Goal: Task Accomplishment & Management: Complete application form

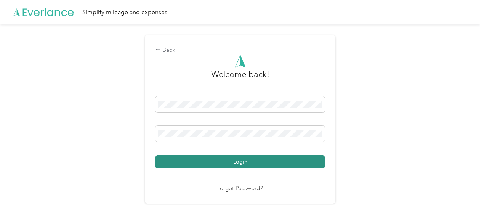
click at [218, 160] on button "Login" at bounding box center [239, 161] width 169 height 13
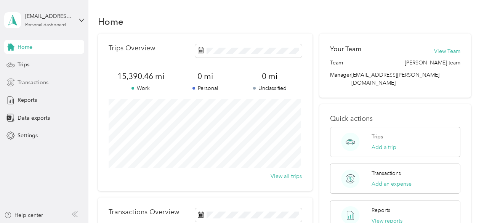
click at [44, 85] on span "Transactions" at bounding box center [33, 82] width 31 height 8
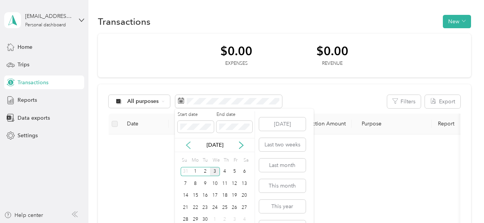
click at [190, 145] on icon at bounding box center [188, 145] width 8 height 8
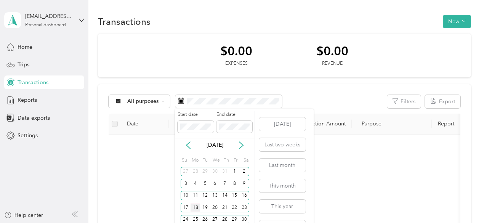
click at [197, 207] on div "18" at bounding box center [196, 208] width 10 height 10
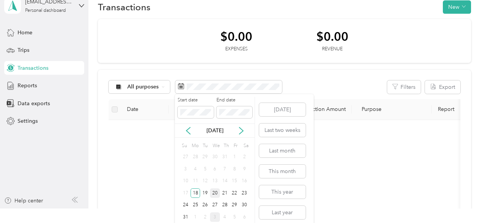
scroll to position [19, 0]
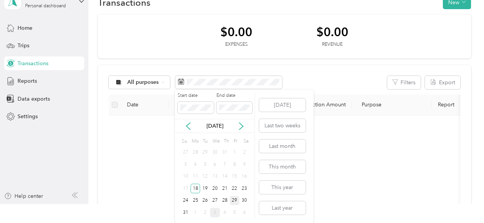
click at [236, 201] on div "29" at bounding box center [235, 201] width 10 height 10
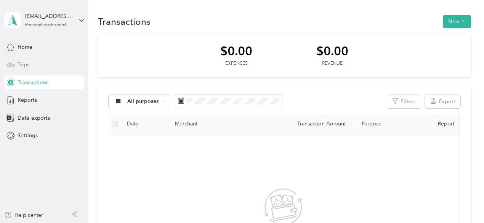
click at [24, 67] on span "Trips" at bounding box center [24, 65] width 12 height 8
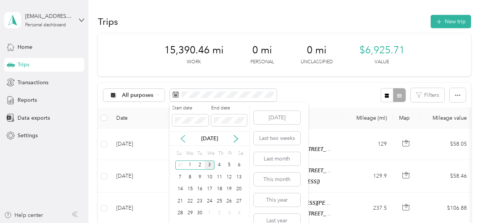
click at [183, 135] on icon at bounding box center [183, 139] width 8 height 8
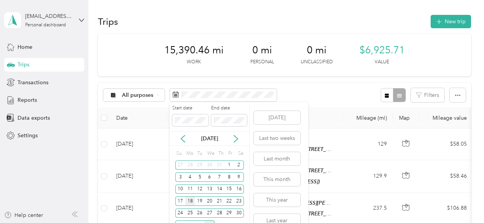
click at [191, 197] on div "18" at bounding box center [190, 201] width 10 height 10
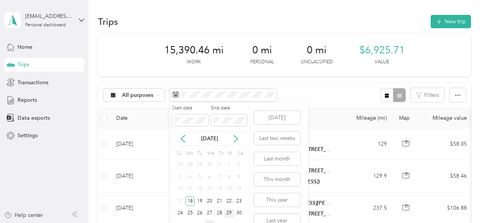
click at [232, 215] on div "29" at bounding box center [229, 213] width 10 height 10
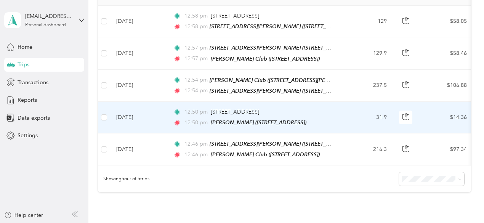
scroll to position [46, 0]
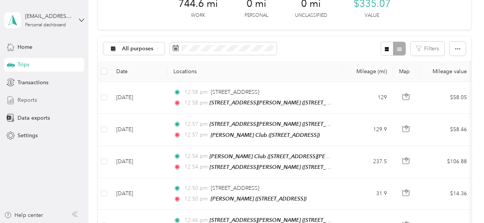
click at [42, 101] on div "Reports" at bounding box center [44, 100] width 80 height 14
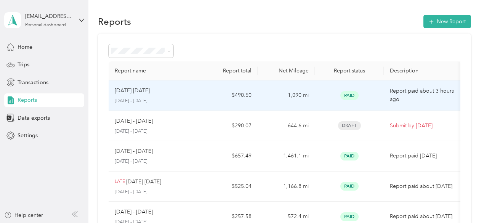
click at [408, 91] on p "Report paid about 3 hours ago" at bounding box center [422, 95] width 64 height 17
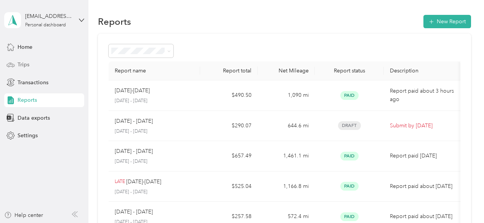
click at [21, 66] on span "Trips" at bounding box center [24, 65] width 12 height 8
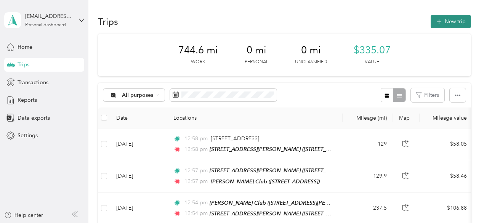
click at [446, 24] on button "New trip" at bounding box center [451, 21] width 40 height 13
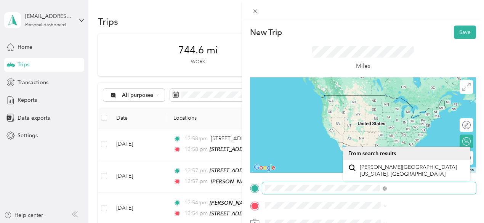
click at [335, 189] on div at bounding box center [363, 188] width 226 height 12
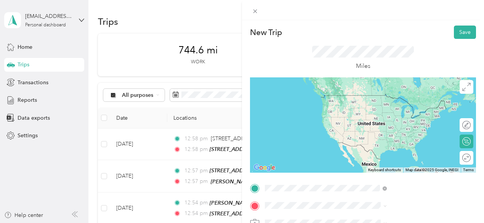
click at [377, 104] on div "[STREET_ADDRESS][PERSON_NAME][US_STATE]" at bounding box center [406, 99] width 117 height 16
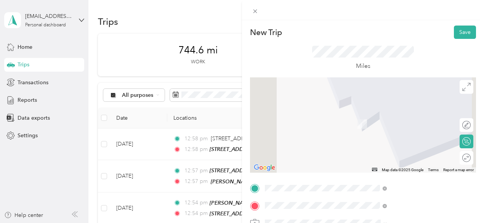
click at [371, 144] on div "TEAM [PERSON_NAME] Club [STREET_ADDRESS][PERSON_NAME]" at bounding box center [405, 136] width 91 height 19
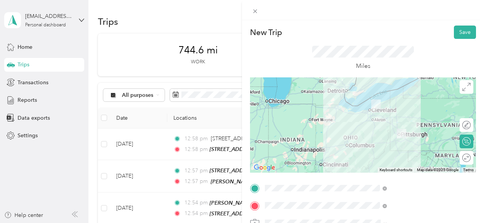
click at [416, 114] on div at bounding box center [363, 124] width 226 height 95
click at [414, 114] on div at bounding box center [363, 124] width 226 height 95
click at [408, 113] on div at bounding box center [363, 124] width 226 height 95
click at [411, 113] on div at bounding box center [363, 124] width 226 height 95
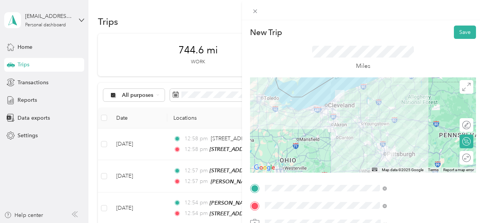
click at [385, 109] on div at bounding box center [363, 124] width 226 height 95
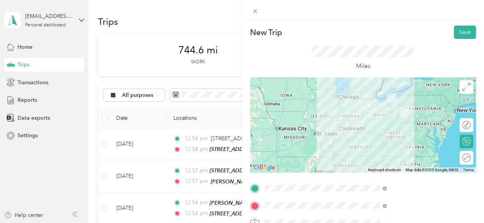
scroll to position [177, 0]
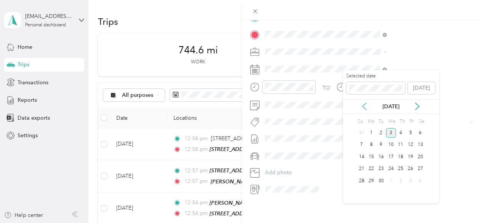
click at [363, 106] on icon at bounding box center [364, 106] width 4 height 7
click at [383, 181] on div "26" at bounding box center [381, 181] width 10 height 10
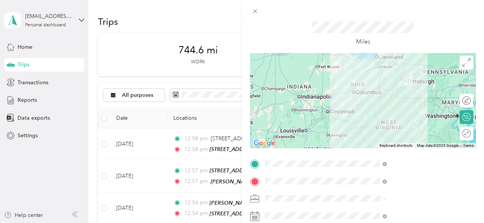
scroll to position [0, 0]
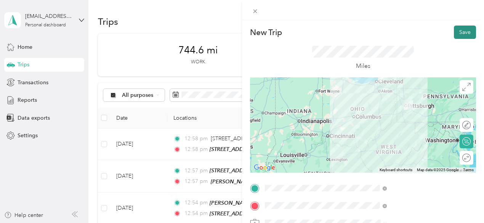
click at [463, 34] on button "Save" at bounding box center [465, 32] width 22 height 13
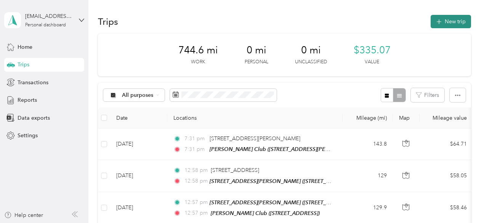
click at [444, 19] on button "New trip" at bounding box center [451, 21] width 40 height 13
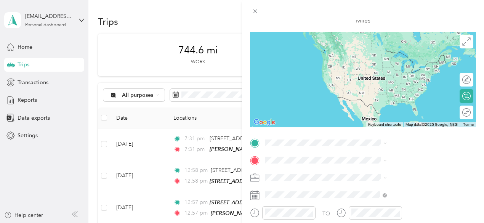
scroll to position [72, 0]
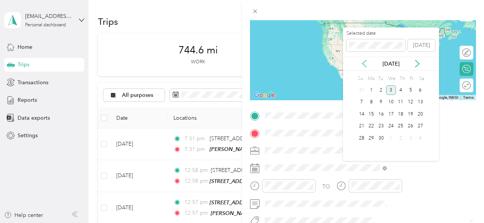
click at [368, 64] on div "[DATE]" at bounding box center [391, 64] width 96 height 8
click at [364, 63] on icon at bounding box center [364, 64] width 8 height 8
click at [383, 137] on div "26" at bounding box center [381, 138] width 10 height 10
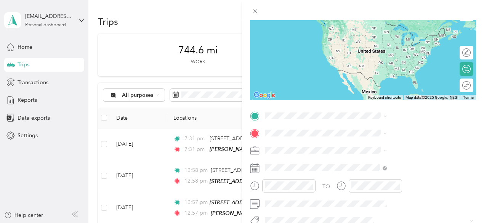
drag, startPoint x: 354, startPoint y: 51, endPoint x: 338, endPoint y: 104, distance: 56.1
click at [338, 104] on div "New Trip Save This trip cannot be edited because it is either under review, app…" at bounding box center [363, 123] width 226 height 341
click at [375, 50] on span "[STREET_ADDRESS][PERSON_NAME][US_STATE]" at bounding box center [405, 55] width 91 height 14
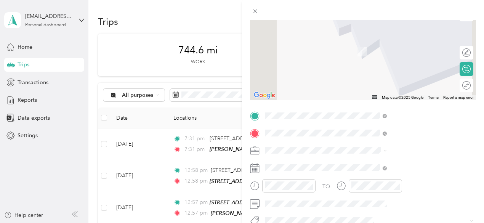
click at [381, 160] on div "TEAM [PERSON_NAME] Club [STREET_ADDRESS][PERSON_NAME]" at bounding box center [405, 151] width 91 height 19
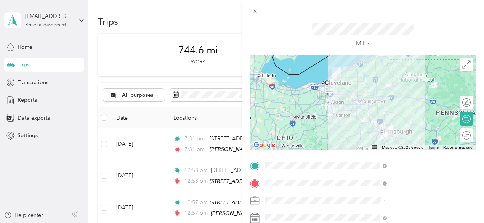
scroll to position [21, 0]
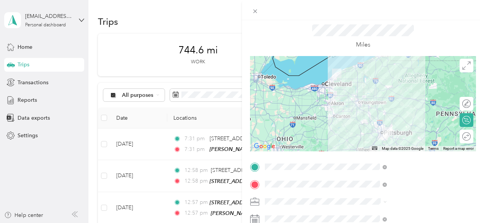
click at [392, 83] on div at bounding box center [363, 103] width 226 height 95
click at [394, 82] on div at bounding box center [363, 103] width 226 height 95
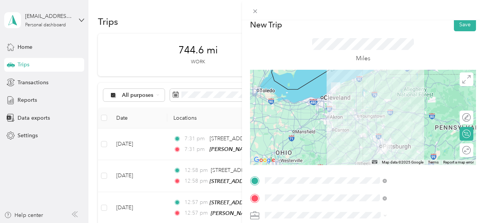
scroll to position [2, 0]
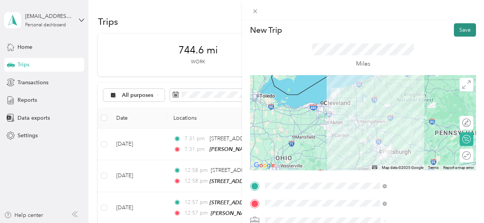
click at [456, 33] on button "Save" at bounding box center [465, 29] width 22 height 13
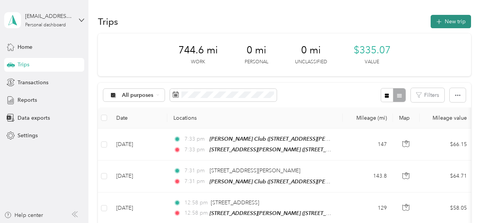
click at [437, 24] on icon "button" at bounding box center [438, 22] width 9 height 9
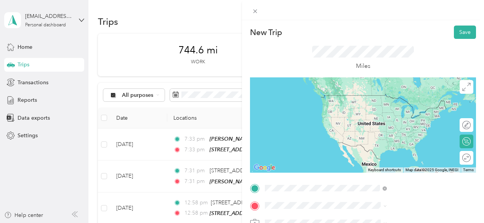
click at [379, 106] on span "[STREET_ADDRESS][PERSON_NAME][US_STATE]" at bounding box center [405, 110] width 91 height 14
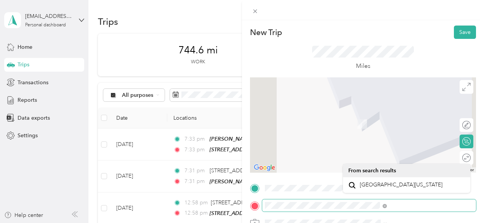
click at [317, 206] on div "New Trip Save This trip cannot be edited because it is either under review, app…" at bounding box center [242, 111] width 484 height 223
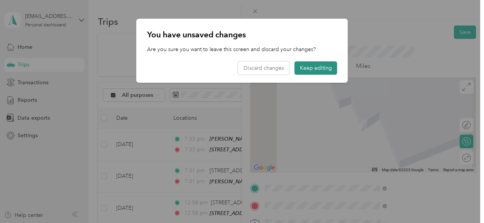
click at [304, 66] on button "Keep editing" at bounding box center [316, 67] width 43 height 13
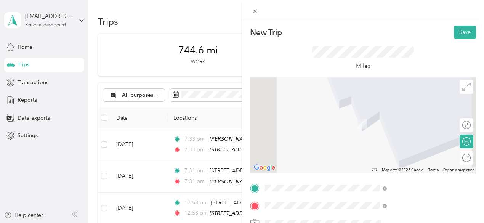
click at [375, 130] on span "[STREET_ADDRESS]" at bounding box center [384, 126] width 48 height 6
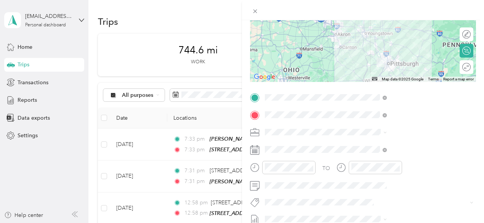
scroll to position [101, 0]
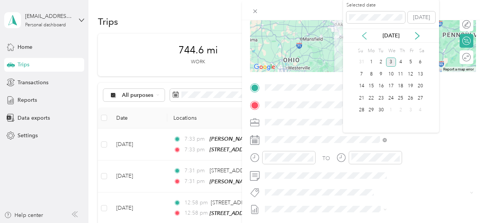
click at [363, 36] on icon at bounding box center [364, 35] width 4 height 7
click at [392, 109] on div "27" at bounding box center [391, 111] width 10 height 10
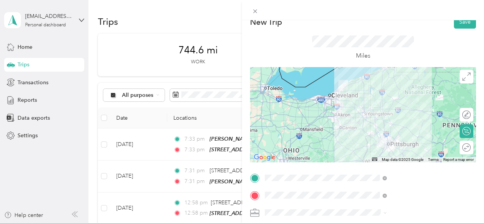
scroll to position [0, 0]
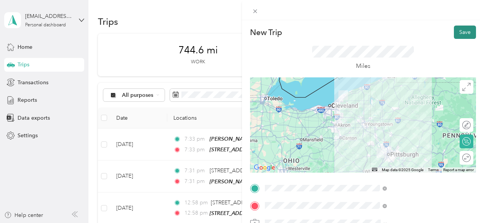
click at [464, 34] on button "Save" at bounding box center [465, 32] width 22 height 13
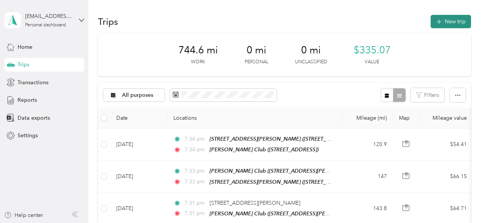
click at [451, 21] on button "New trip" at bounding box center [451, 21] width 40 height 13
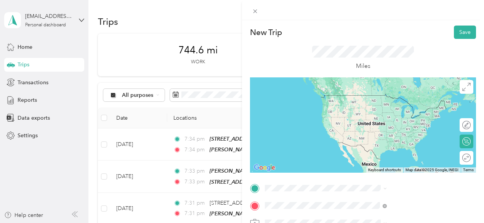
click at [379, 124] on span "[STREET_ADDRESS][PERSON_NAME][US_STATE]" at bounding box center [405, 128] width 91 height 14
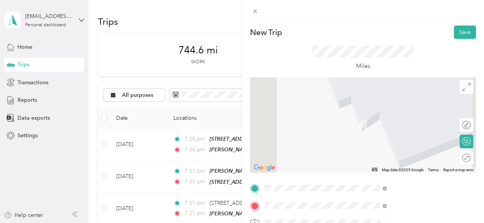
click at [384, 110] on span "[STREET_ADDRESS]" at bounding box center [384, 109] width 48 height 6
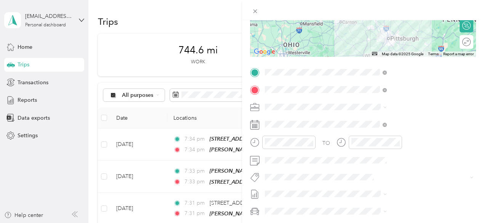
scroll to position [125, 0]
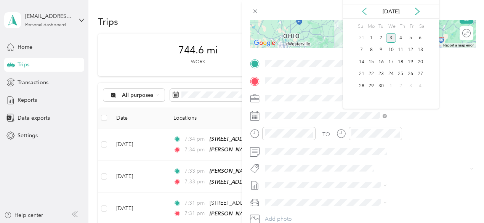
click at [366, 10] on icon at bounding box center [364, 12] width 8 height 8
click at [391, 89] on div "27" at bounding box center [391, 86] width 10 height 10
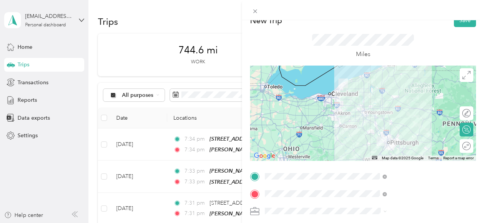
scroll to position [0, 0]
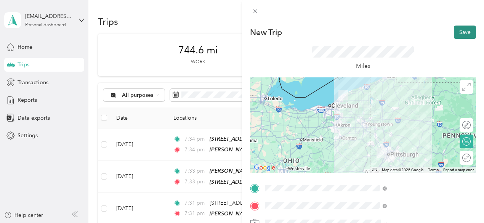
click at [462, 35] on button "Save" at bounding box center [465, 32] width 22 height 13
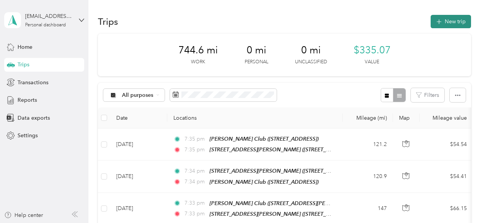
click at [437, 20] on icon "button" at bounding box center [438, 22] width 9 height 9
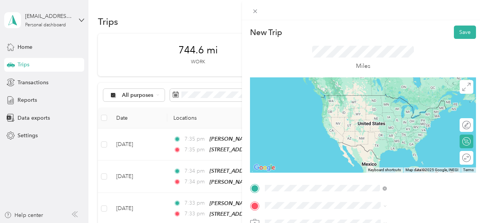
click at [366, 111] on span "[STREET_ADDRESS][PERSON_NAME][US_STATE]" at bounding box center [405, 110] width 91 height 14
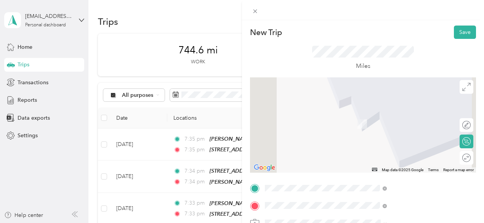
click at [376, 143] on div "TEAM [PERSON_NAME] Club [STREET_ADDRESS]" at bounding box center [402, 142] width 85 height 19
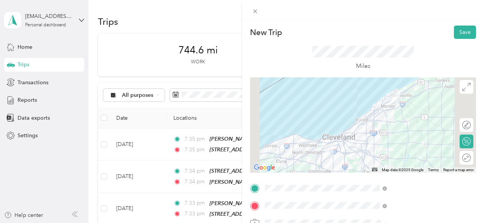
click at [469, 54] on div "Miles" at bounding box center [363, 58] width 226 height 38
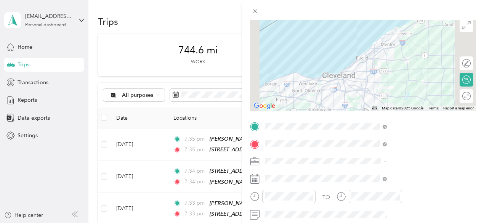
scroll to position [74, 0]
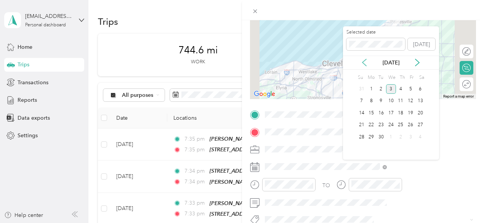
click at [363, 62] on icon at bounding box center [364, 62] width 4 height 7
click at [403, 138] on div "28" at bounding box center [401, 137] width 10 height 10
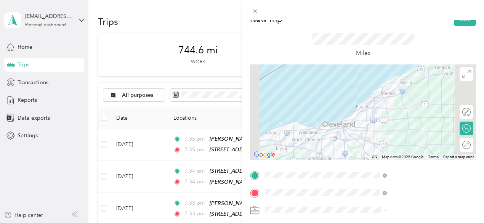
scroll to position [0, 0]
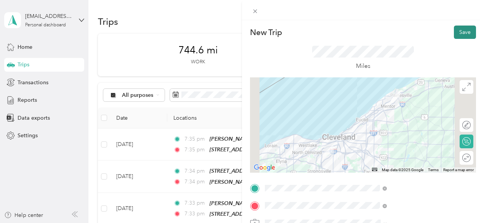
click at [463, 30] on button "Save" at bounding box center [465, 32] width 22 height 13
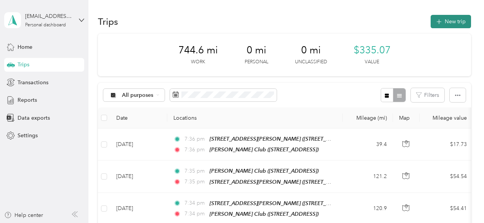
click at [441, 25] on button "New trip" at bounding box center [451, 21] width 40 height 13
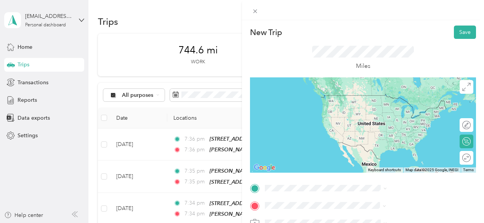
click at [371, 132] on span "[STREET_ADDRESS][PERSON_NAME][US_STATE]" at bounding box center [405, 128] width 91 height 14
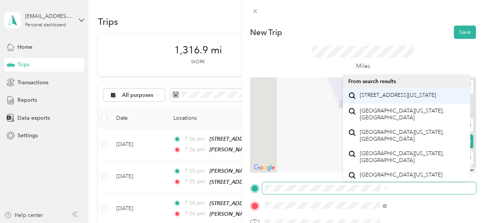
scroll to position [0, 46]
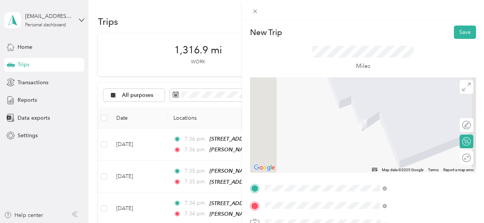
click at [368, 99] on span "[STREET_ADDRESS][US_STATE]" at bounding box center [398, 95] width 76 height 7
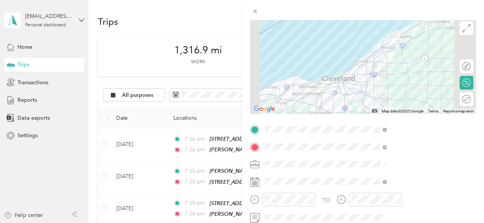
scroll to position [60, 0]
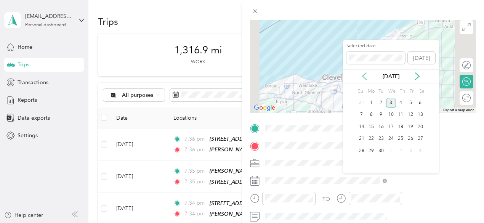
click at [367, 76] on icon at bounding box center [364, 76] width 8 height 8
click at [402, 150] on div "28" at bounding box center [401, 151] width 10 height 10
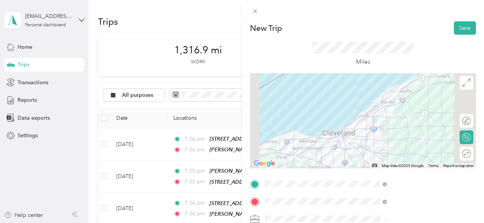
scroll to position [0, 0]
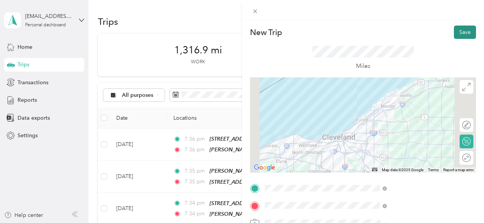
click at [457, 34] on button "Save" at bounding box center [465, 32] width 22 height 13
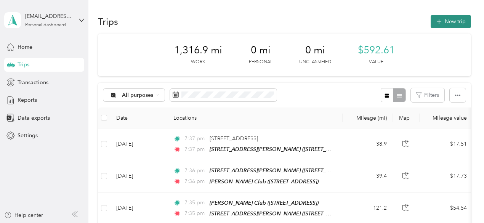
click at [437, 27] on button "New trip" at bounding box center [451, 21] width 40 height 13
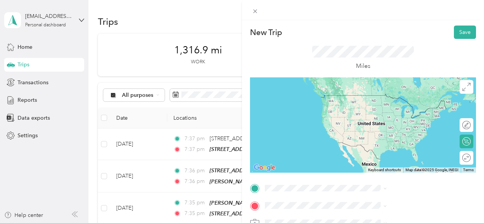
click at [373, 106] on span "[STREET_ADDRESS][PERSON_NAME][US_STATE]" at bounding box center [405, 110] width 91 height 14
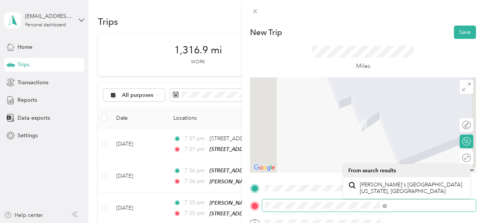
click at [340, 206] on div at bounding box center [363, 205] width 226 height 12
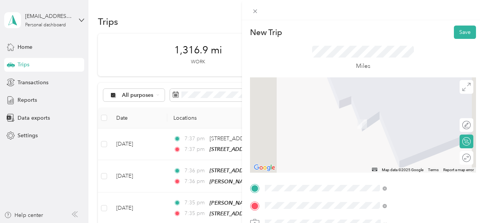
click at [368, 184] on span "[STREET_ADDRESS][US_STATE]" at bounding box center [398, 184] width 76 height 7
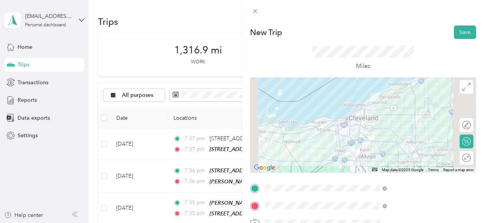
click at [414, 69] on div "Miles" at bounding box center [363, 58] width 102 height 25
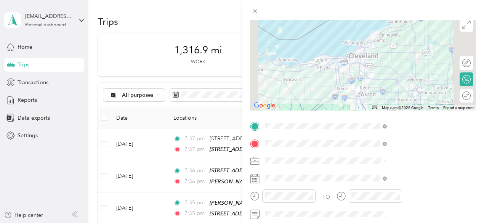
scroll to position [70, 0]
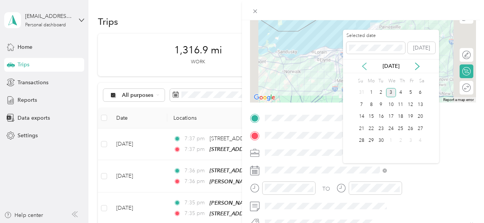
click at [366, 65] on icon at bounding box center [364, 66] width 8 height 8
click at [410, 138] on div "29" at bounding box center [410, 141] width 10 height 10
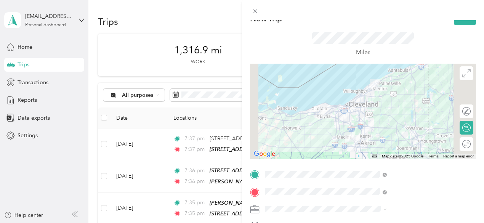
scroll to position [0, 0]
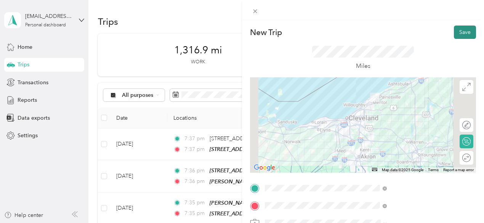
click at [454, 35] on button "Save" at bounding box center [465, 32] width 22 height 13
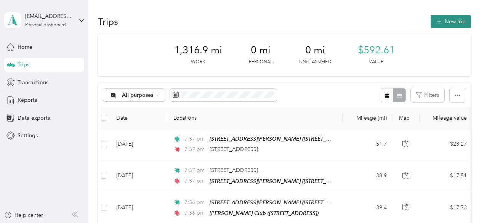
click at [443, 23] on button "New trip" at bounding box center [451, 21] width 40 height 13
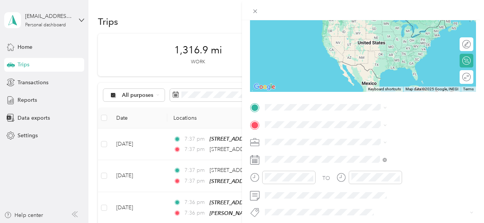
scroll to position [82, 0]
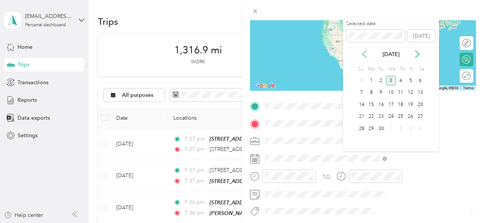
click at [367, 53] on icon at bounding box center [364, 54] width 8 height 8
click at [408, 130] on div "29" at bounding box center [410, 129] width 10 height 10
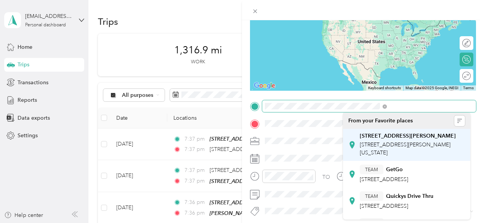
scroll to position [0, 31]
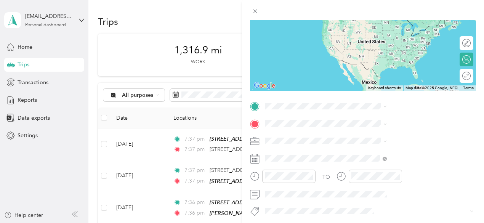
click at [378, 137] on span "[STREET_ADDRESS][US_STATE]" at bounding box center [398, 133] width 76 height 7
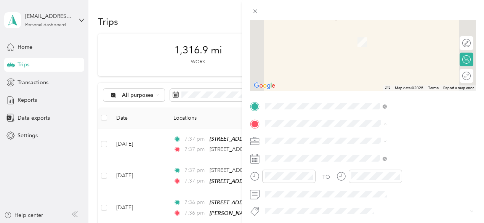
click at [370, 45] on div "[STREET_ADDRESS][GEOGRAPHIC_DATA][PERSON_NAME][STREET_ADDRESS][PERSON_NAME][US_…" at bounding box center [412, 42] width 105 height 24
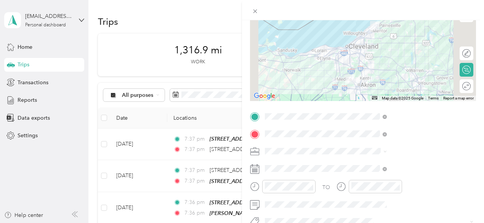
scroll to position [14, 0]
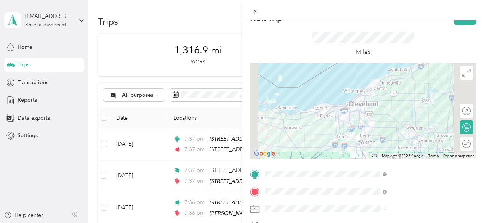
click at [391, 99] on div at bounding box center [363, 110] width 226 height 95
click at [402, 102] on div at bounding box center [363, 110] width 226 height 95
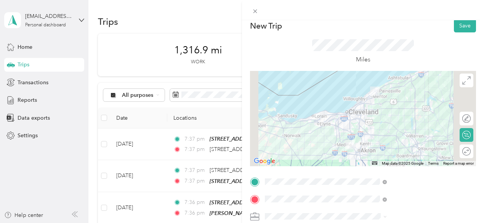
scroll to position [0, 0]
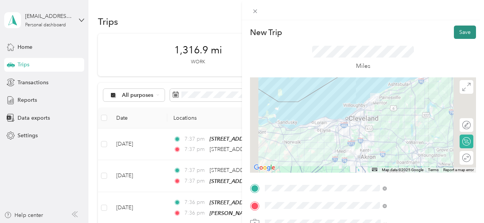
click at [454, 35] on button "Save" at bounding box center [465, 32] width 22 height 13
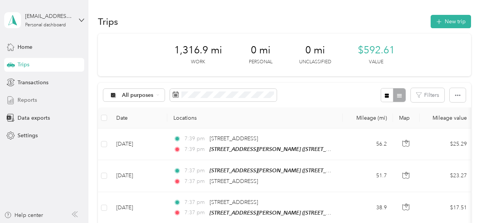
click at [29, 100] on span "Reports" at bounding box center [27, 100] width 19 height 8
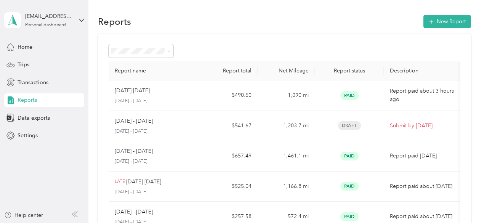
click at [140, 124] on p "[DATE] - [DATE]" at bounding box center [134, 121] width 38 height 8
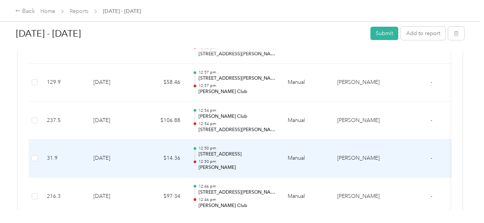
scroll to position [556, 0]
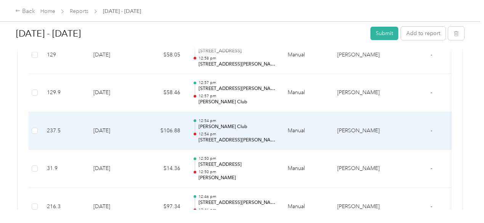
click at [245, 126] on p "[PERSON_NAME] Club" at bounding box center [237, 126] width 77 height 7
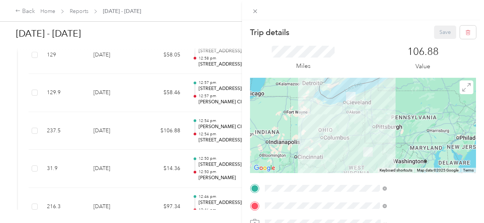
click at [404, 118] on div at bounding box center [363, 125] width 226 height 95
click at [398, 124] on div at bounding box center [363, 124] width 226 height 95
click at [406, 127] on div at bounding box center [363, 124] width 226 height 95
click at [408, 128] on div at bounding box center [363, 124] width 226 height 95
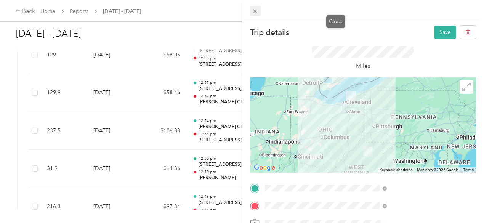
click at [257, 12] on icon at bounding box center [255, 12] width 4 height 4
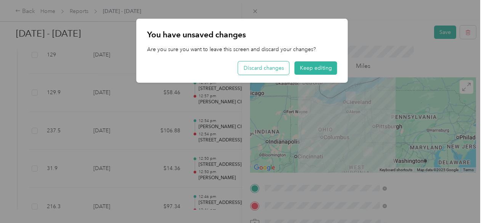
click at [267, 66] on button "Discard changes" at bounding box center [263, 67] width 51 height 13
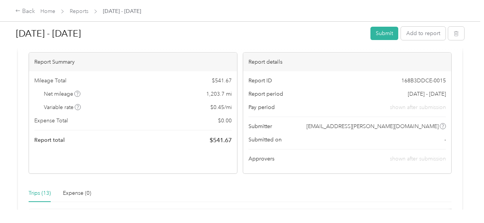
scroll to position [0, 0]
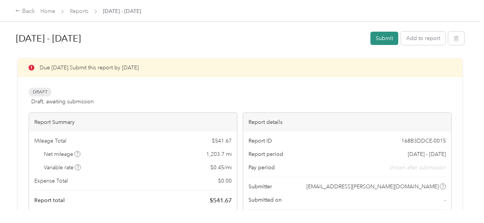
click at [375, 42] on button "Submit" at bounding box center [384, 38] width 28 height 13
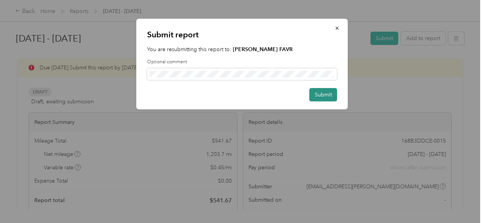
click at [320, 97] on button "Submit" at bounding box center [323, 94] width 28 height 13
